Goal: Task Accomplishment & Management: Manage account settings

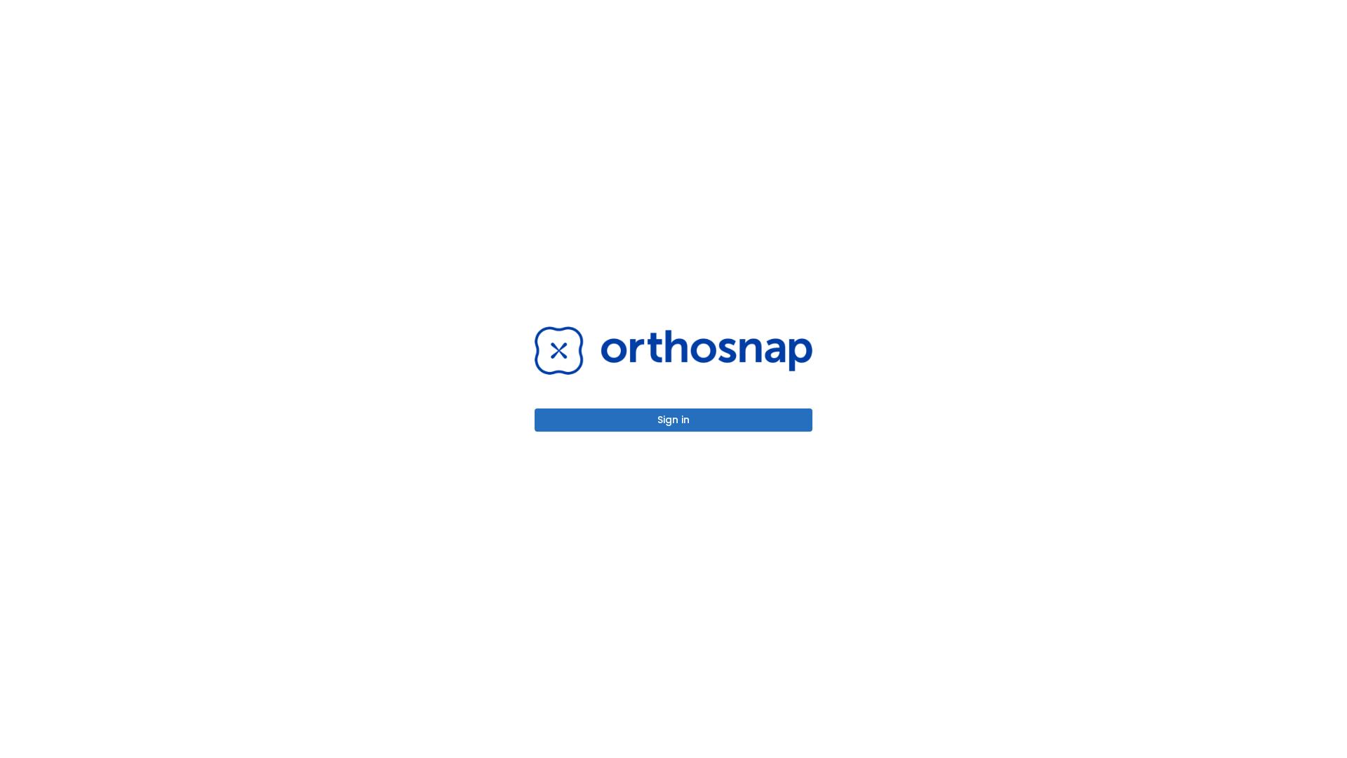
click at [673, 419] on button "Sign in" at bounding box center [673, 419] width 278 height 23
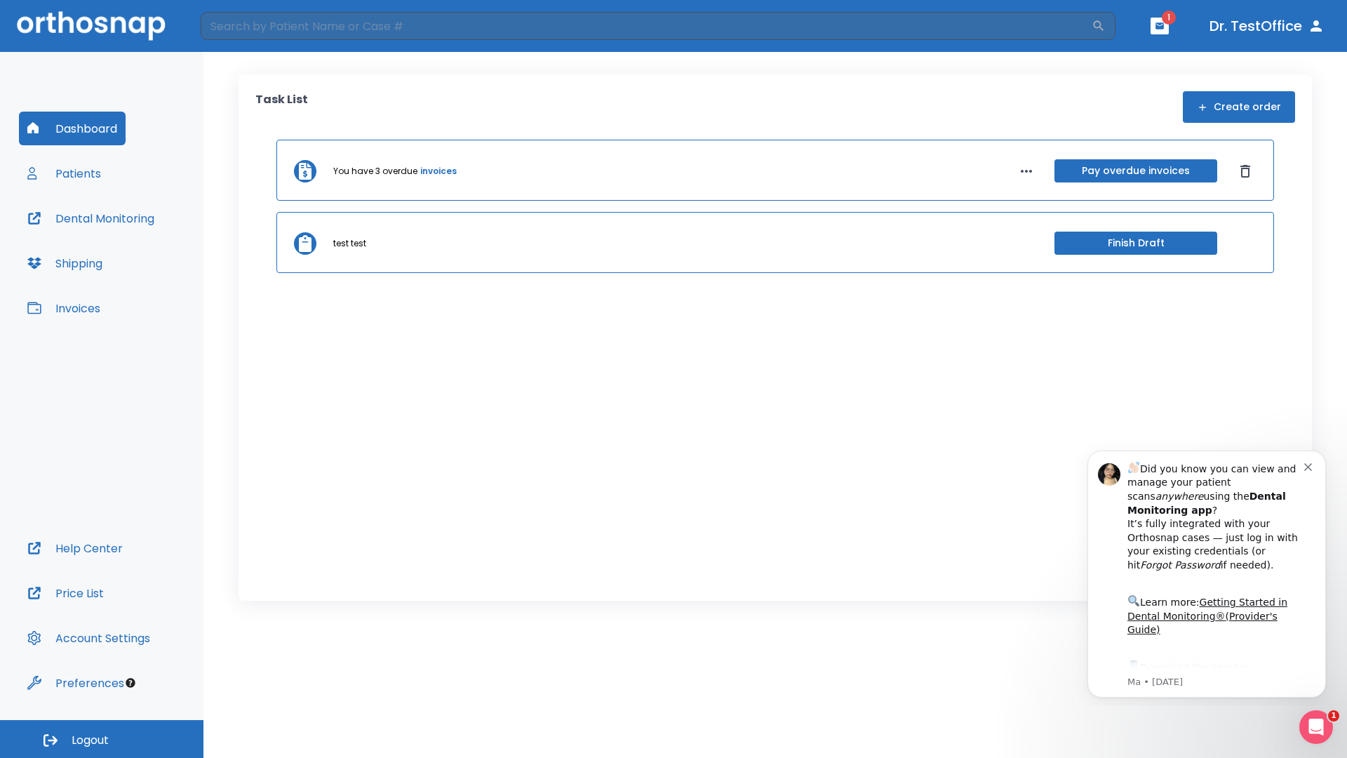
click at [102, 739] on span "Logout" at bounding box center [90, 739] width 37 height 15
